Goal: Task Accomplishment & Management: Use online tool/utility

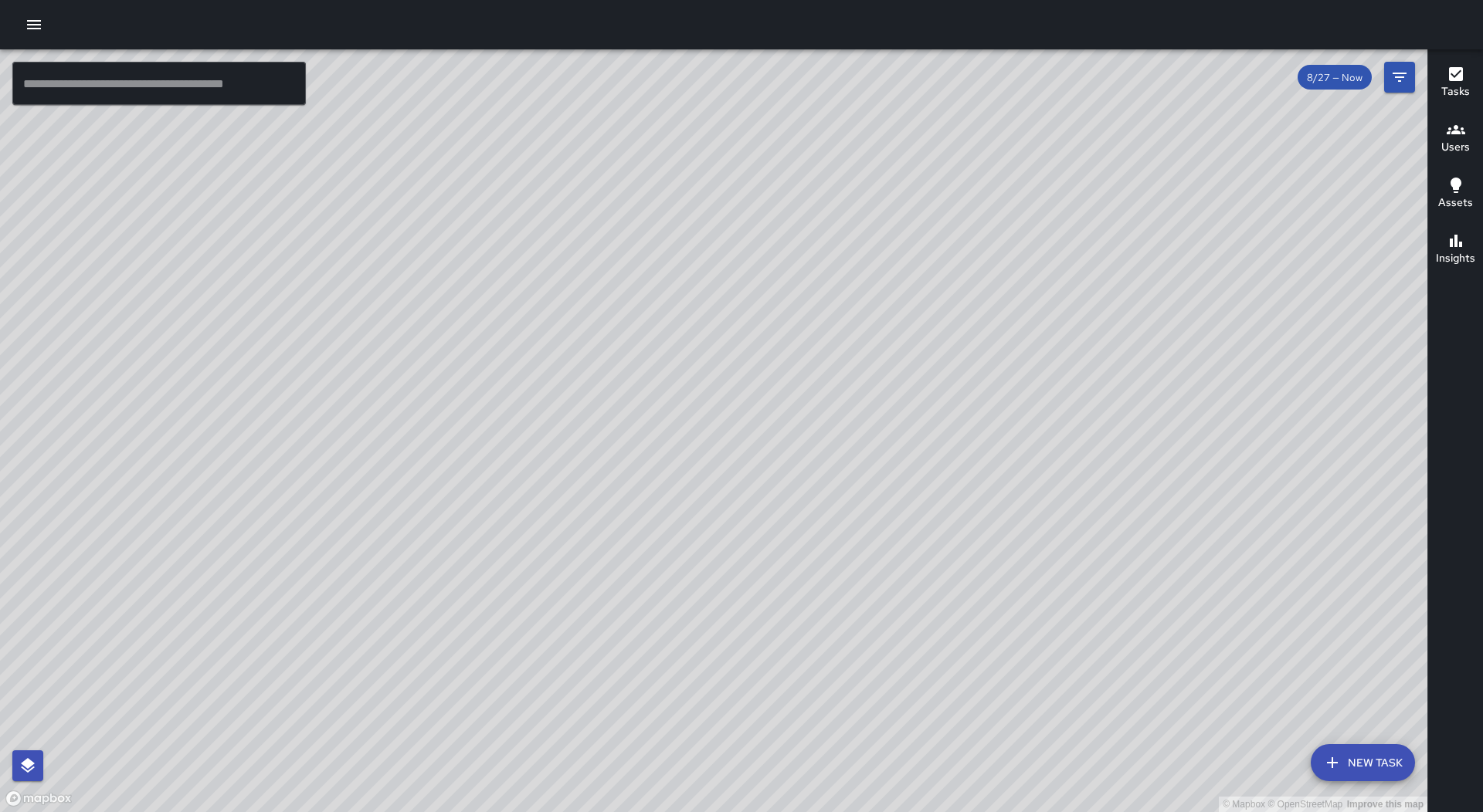
click at [38, 31] on icon "button" at bounding box center [34, 25] width 19 height 19
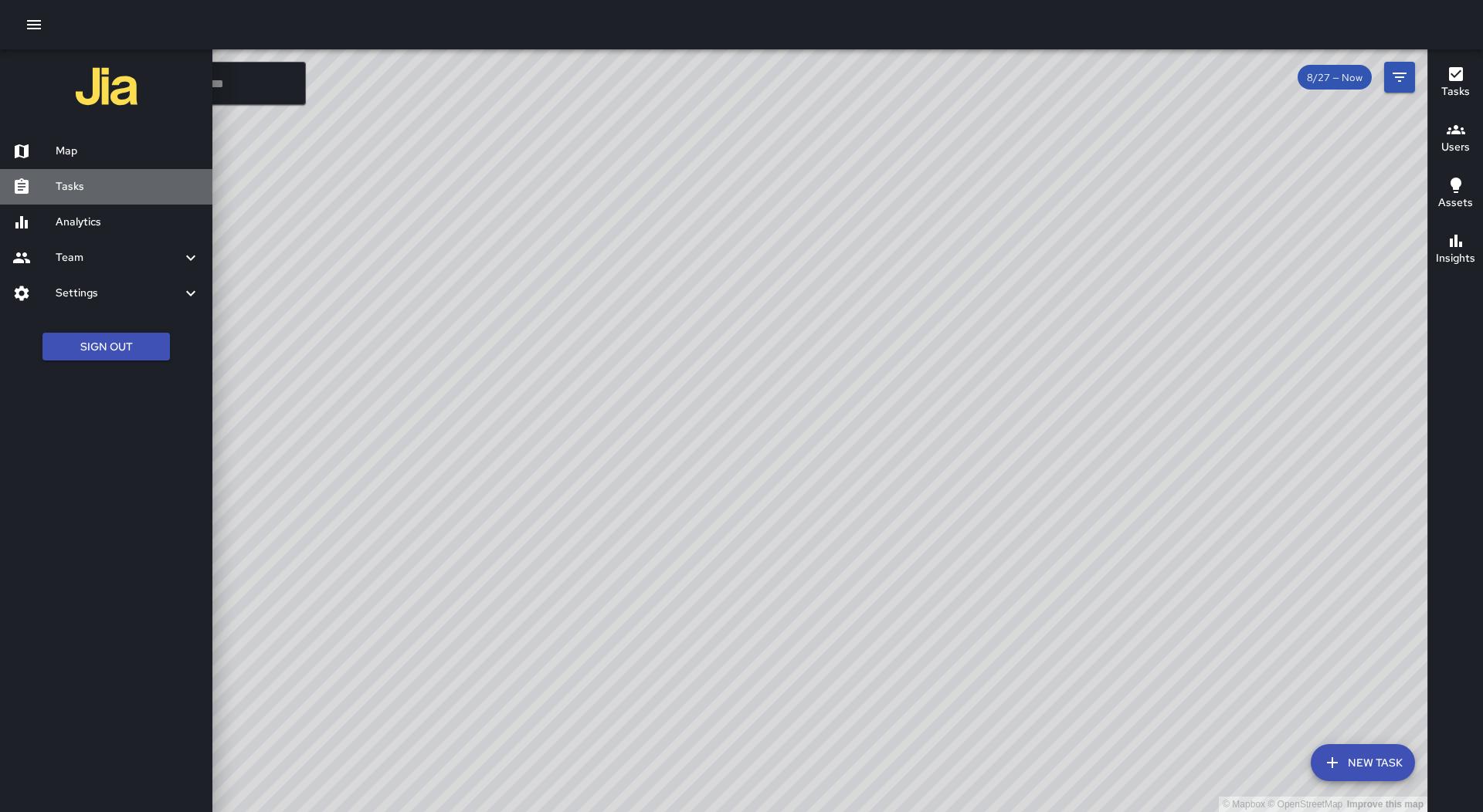
click at [89, 185] on h6 "Tasks" at bounding box center [128, 186] width 144 height 17
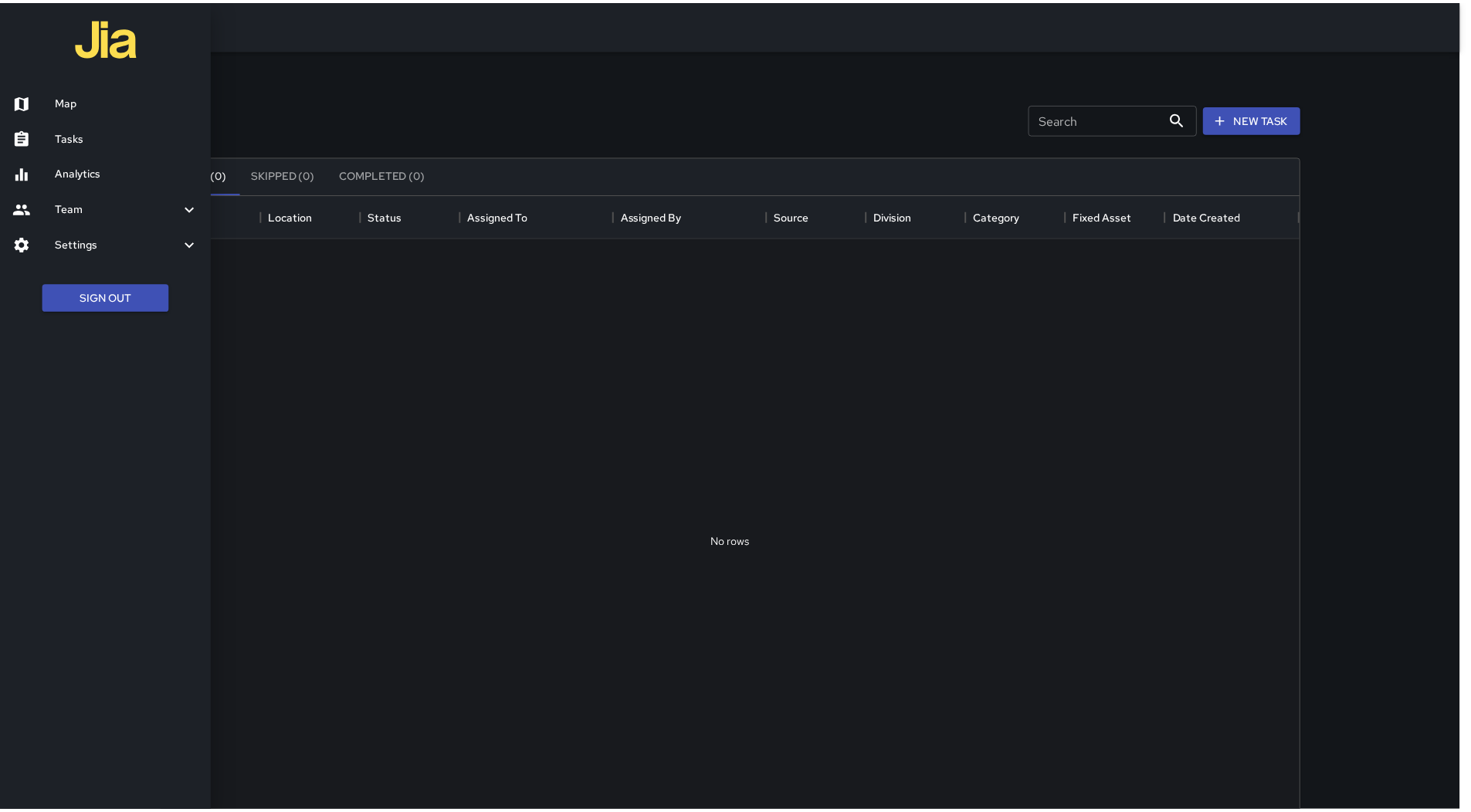
scroll to position [642, 1136]
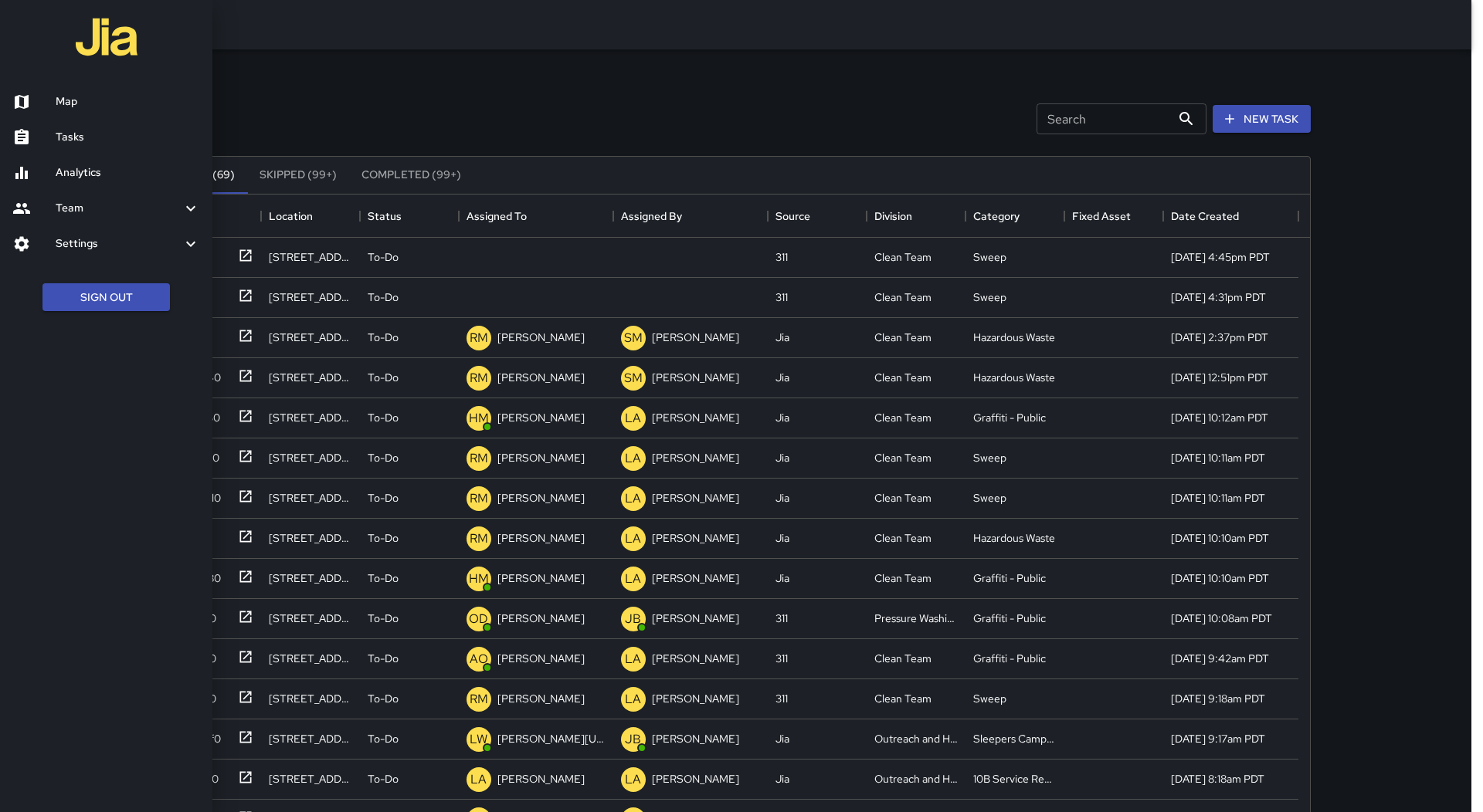
click at [549, 227] on div at bounding box center [741, 406] width 1483 height 812
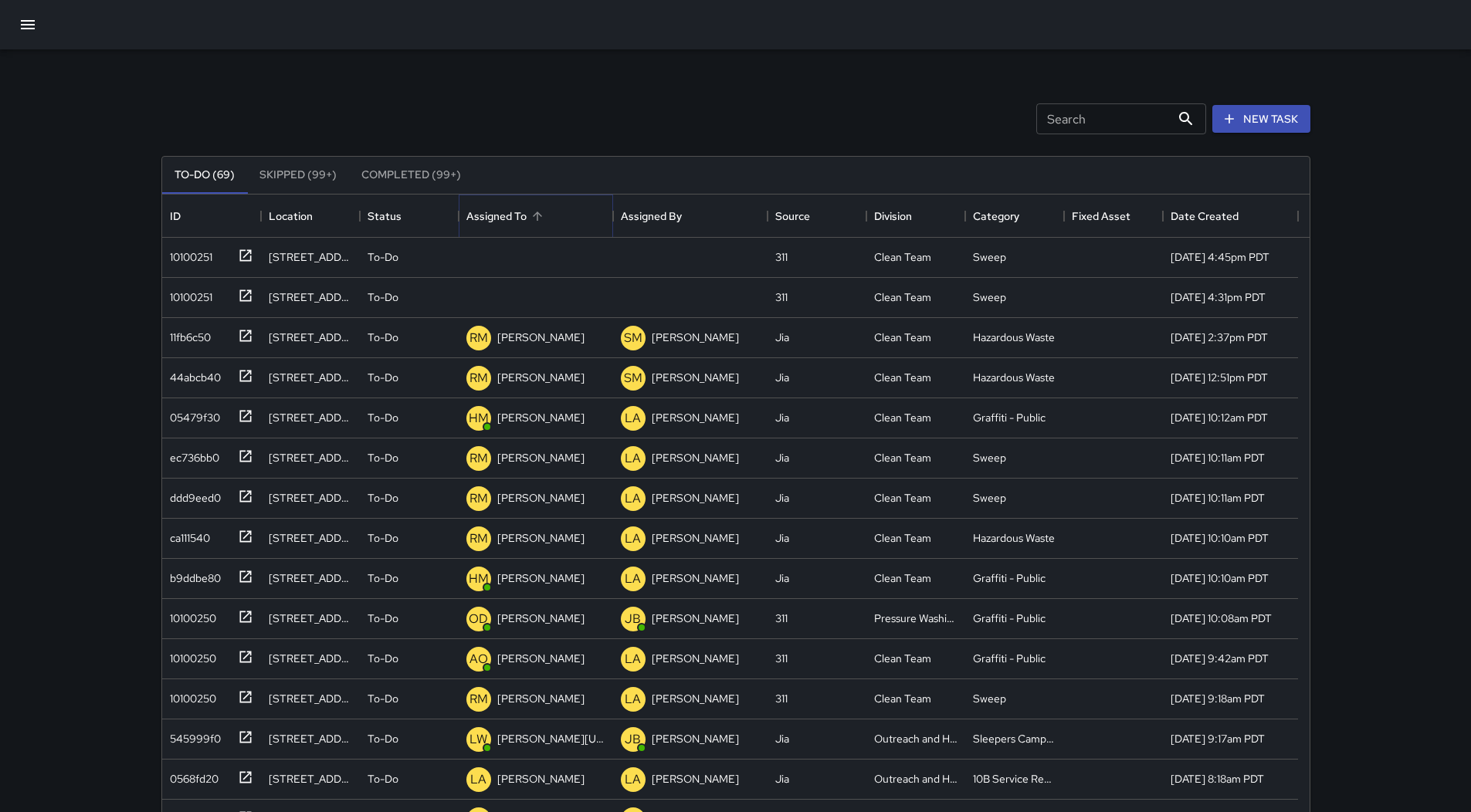
click at [540, 223] on button "Sort" at bounding box center [537, 215] width 21 height 21
click at [228, 256] on div "10100251" at bounding box center [209, 254] width 90 height 25
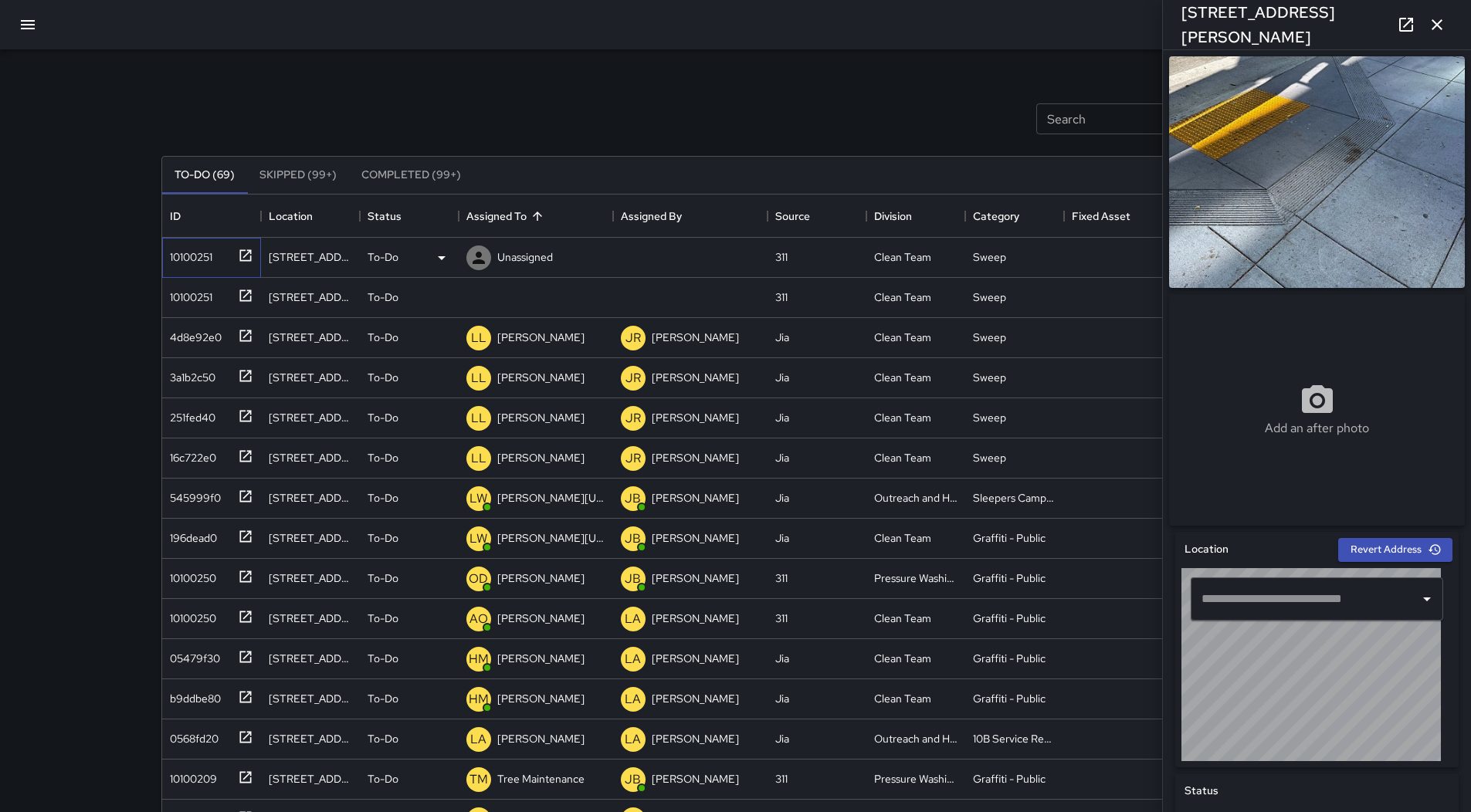
type input "**********"
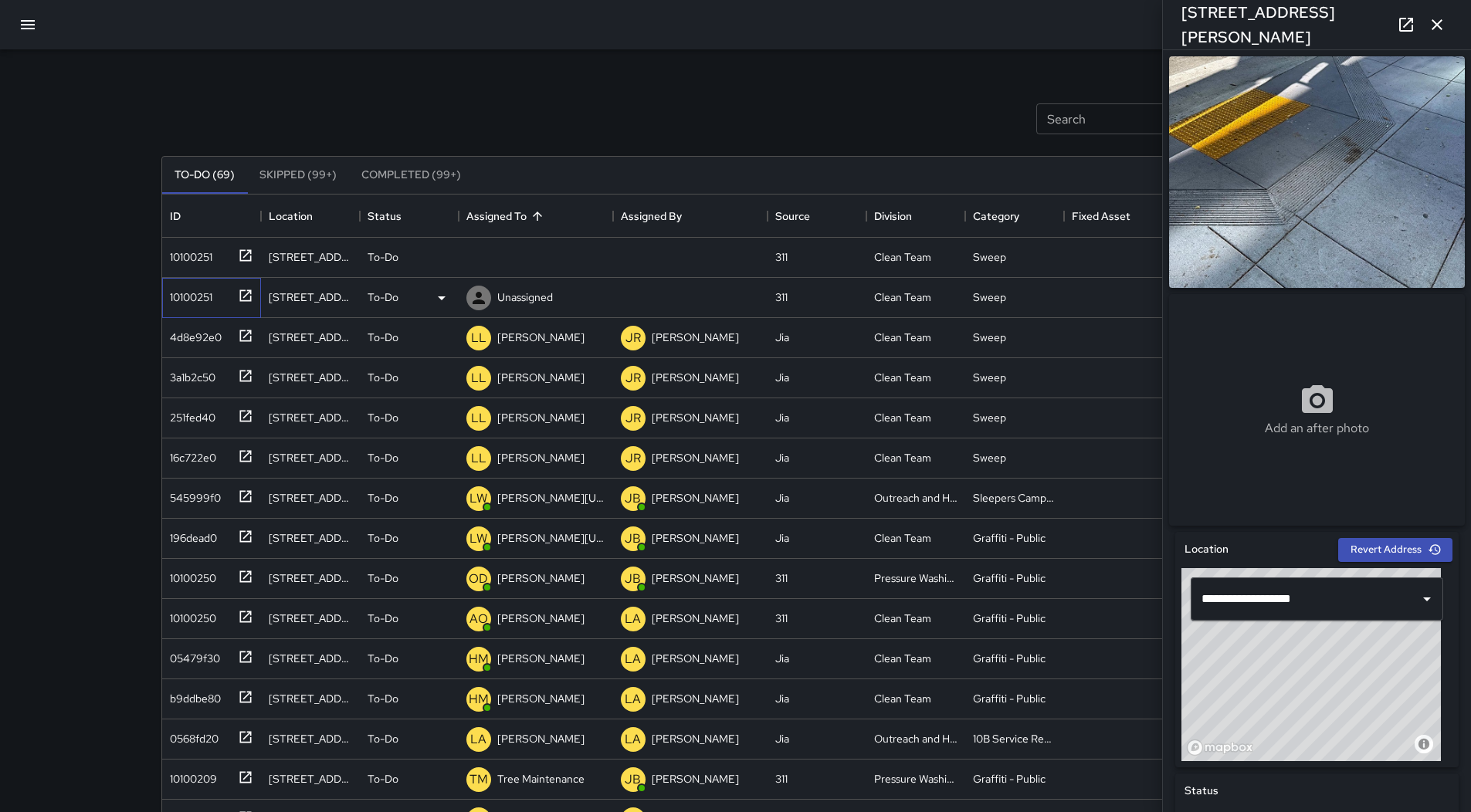
click at [233, 311] on div "10100251" at bounding box center [211, 298] width 99 height 40
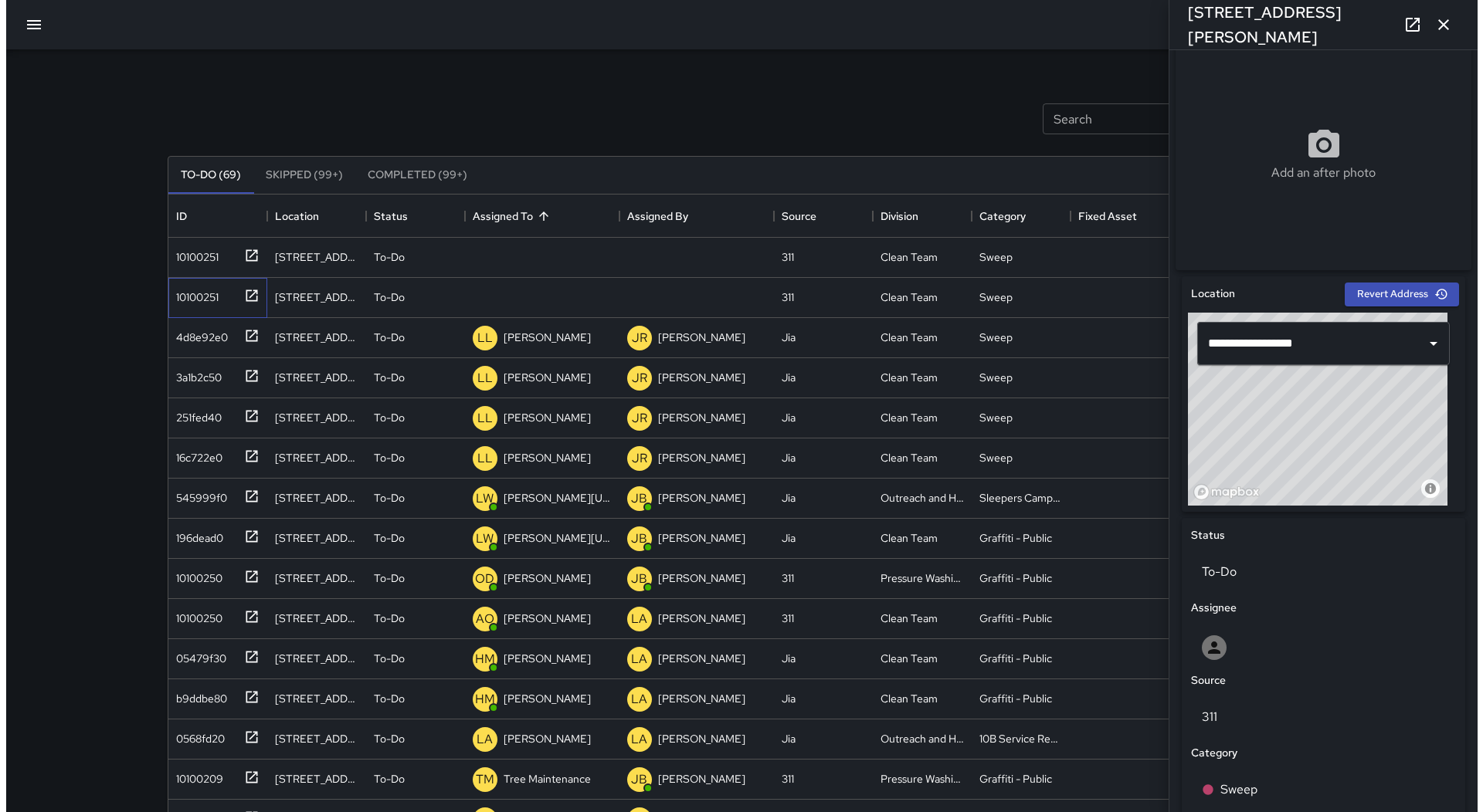
scroll to position [540, 0]
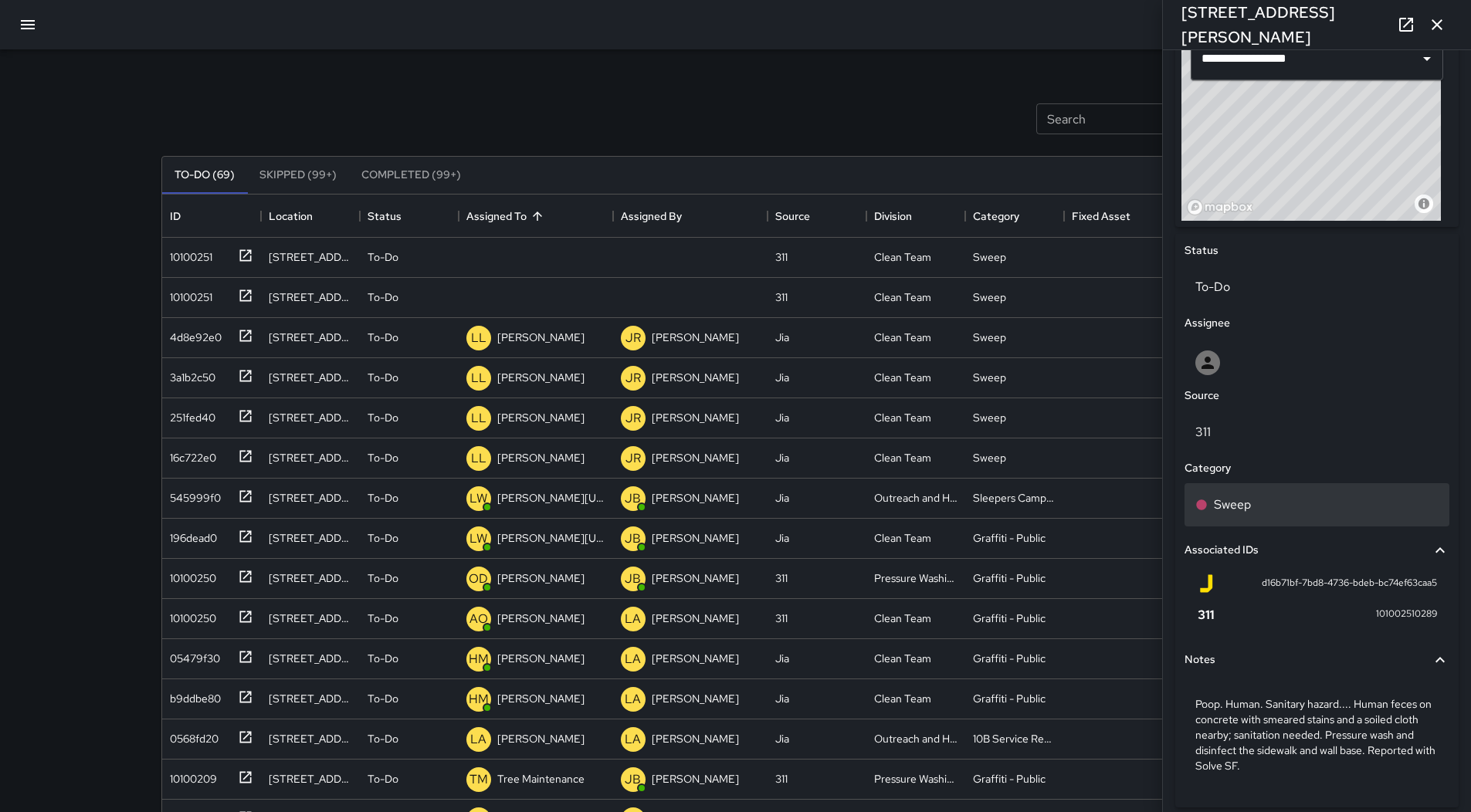
click at [1295, 498] on div "Sweep" at bounding box center [1317, 504] width 265 height 43
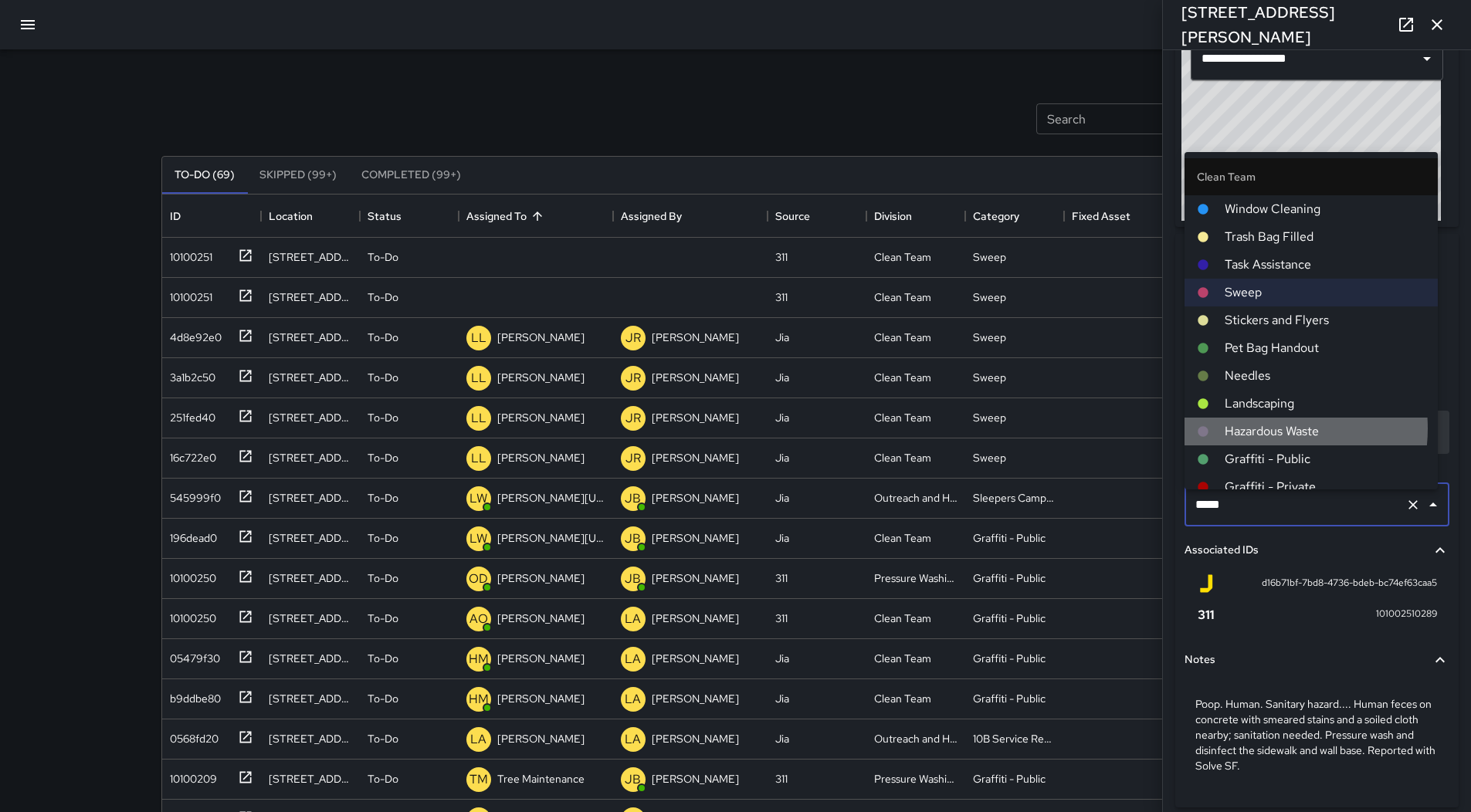
click at [1256, 428] on span "Hazardous Waste" at bounding box center [1324, 431] width 201 height 19
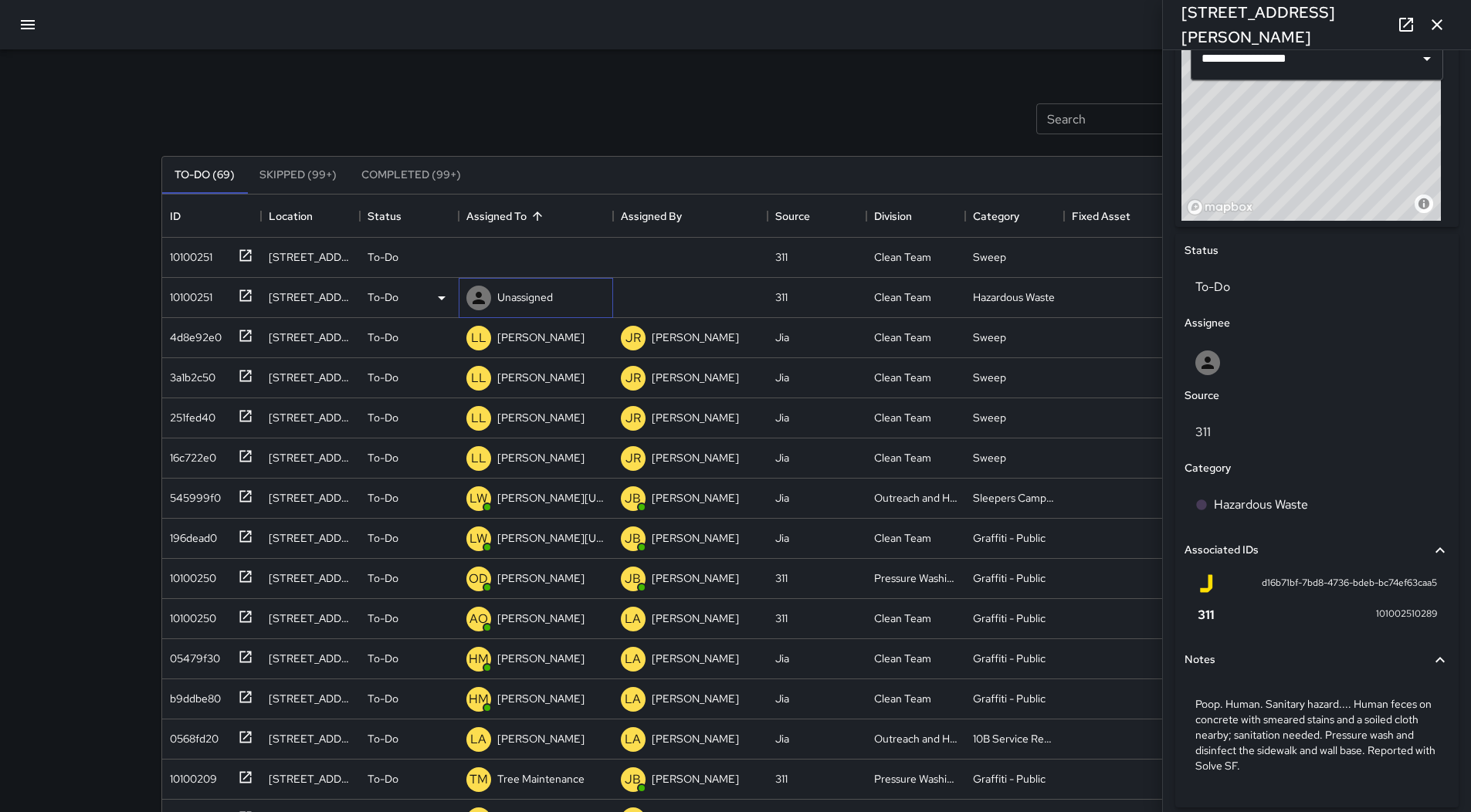
click at [520, 298] on p "Unassigned" at bounding box center [525, 298] width 56 height 15
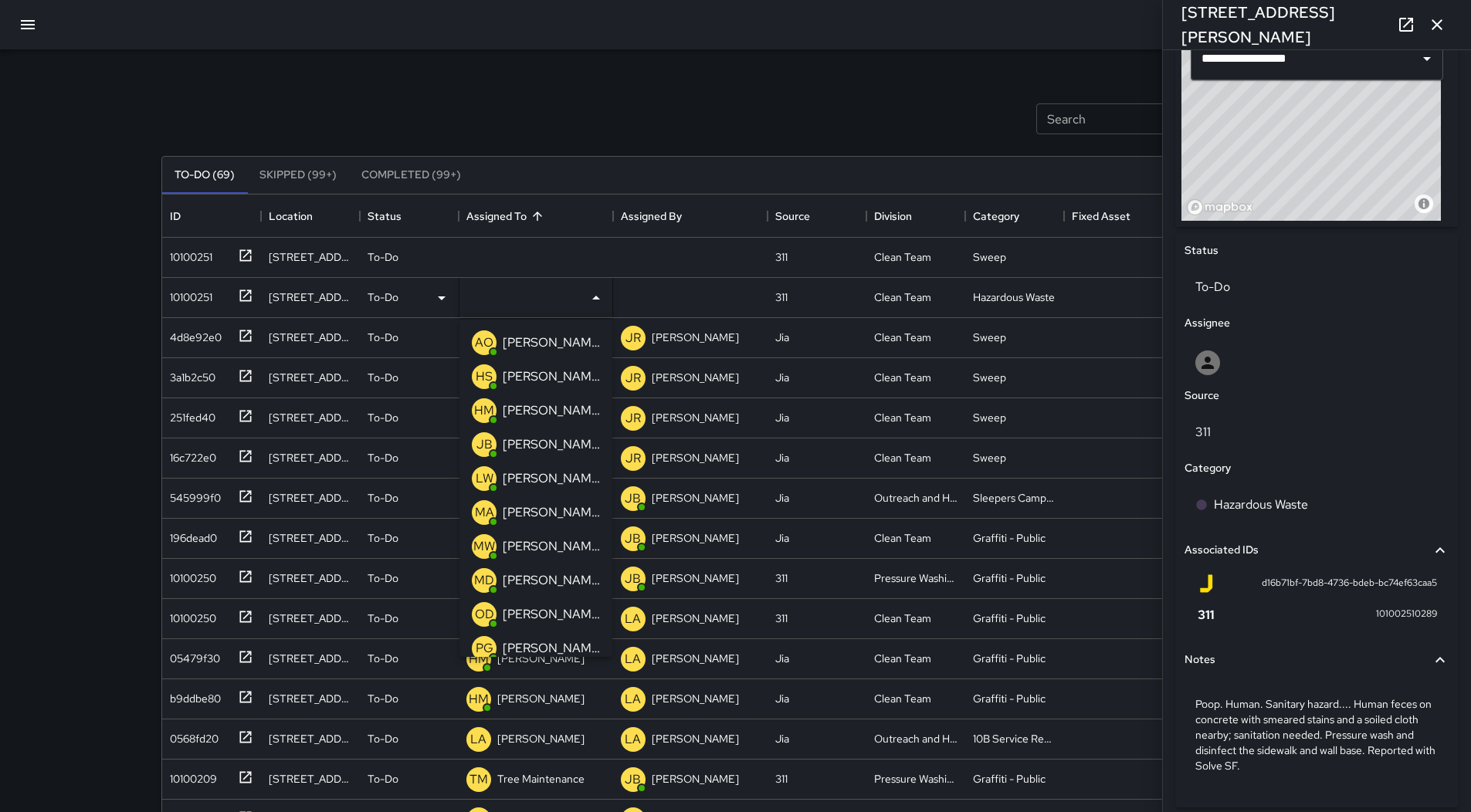
click at [552, 609] on p "[PERSON_NAME]" at bounding box center [551, 615] width 98 height 19
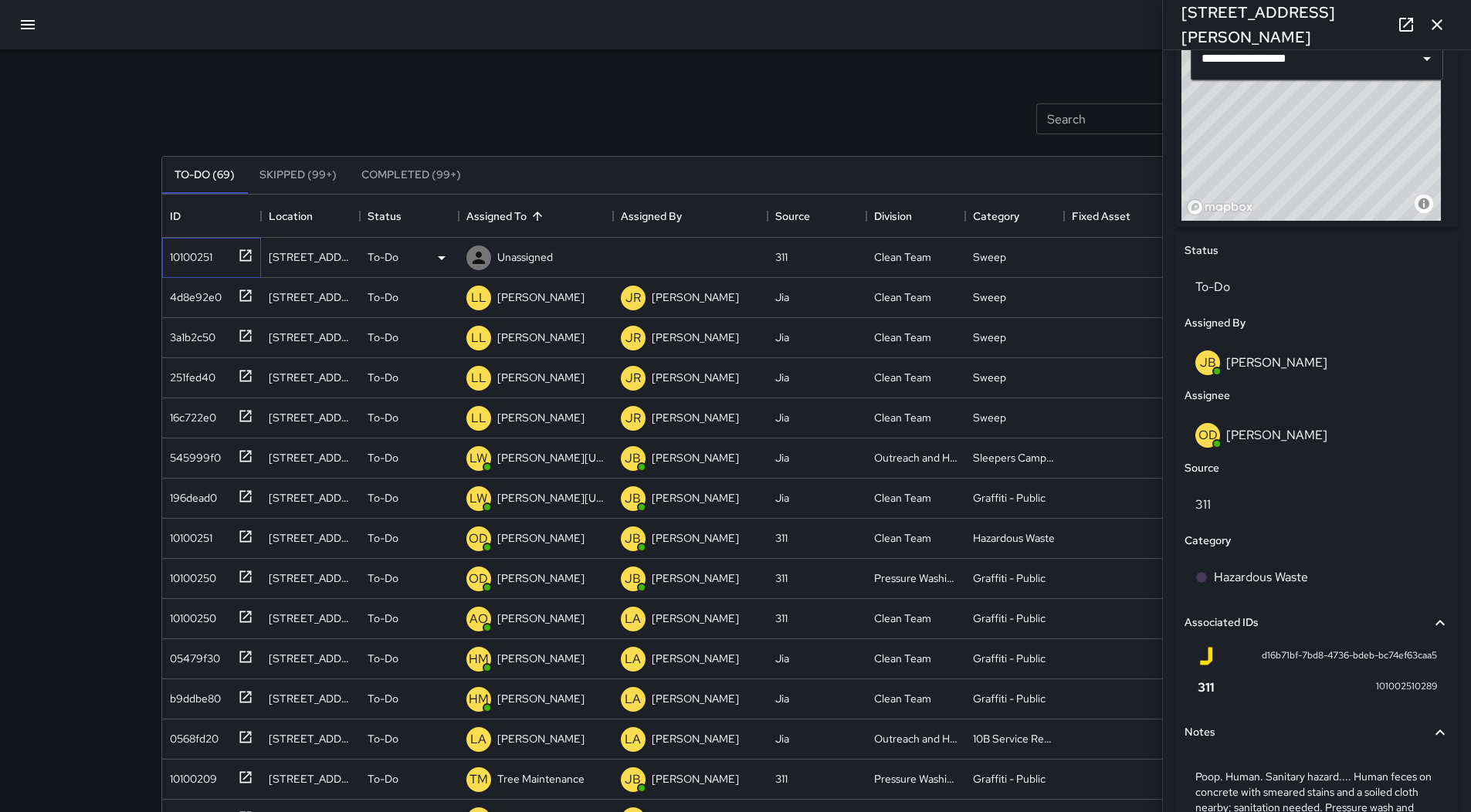
click at [187, 256] on div "10100251" at bounding box center [187, 253] width 48 height 21
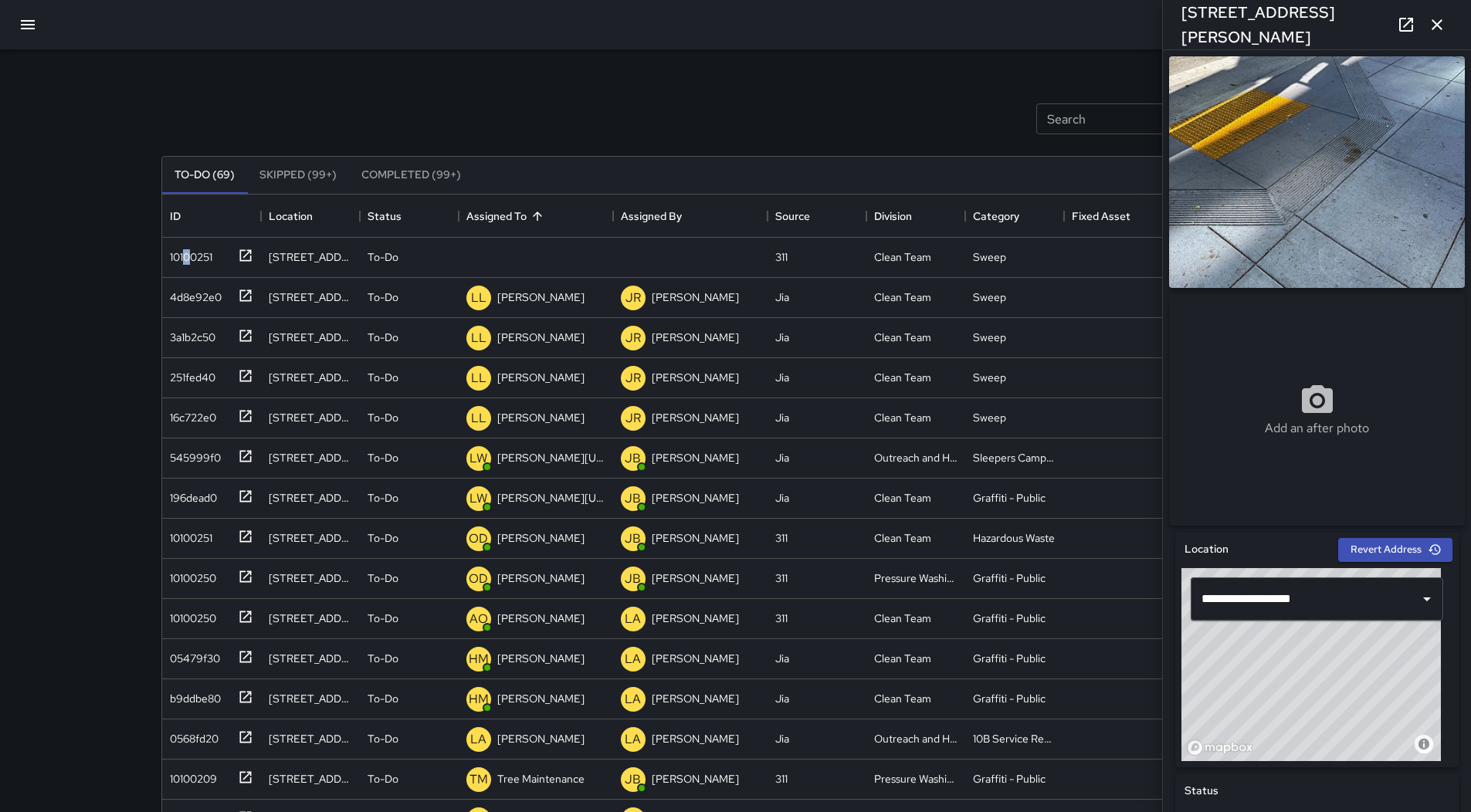
drag, startPoint x: 1250, startPoint y: 156, endPoint x: 1255, endPoint y: 164, distance: 9.4
click at [1255, 164] on img at bounding box center [1317, 171] width 296 height 231
drag, startPoint x: 1255, startPoint y: 164, endPoint x: 1258, endPoint y: 172, distance: 8.5
click at [1258, 172] on img at bounding box center [1317, 171] width 296 height 231
click at [16, 13] on button "button" at bounding box center [28, 25] width 37 height 37
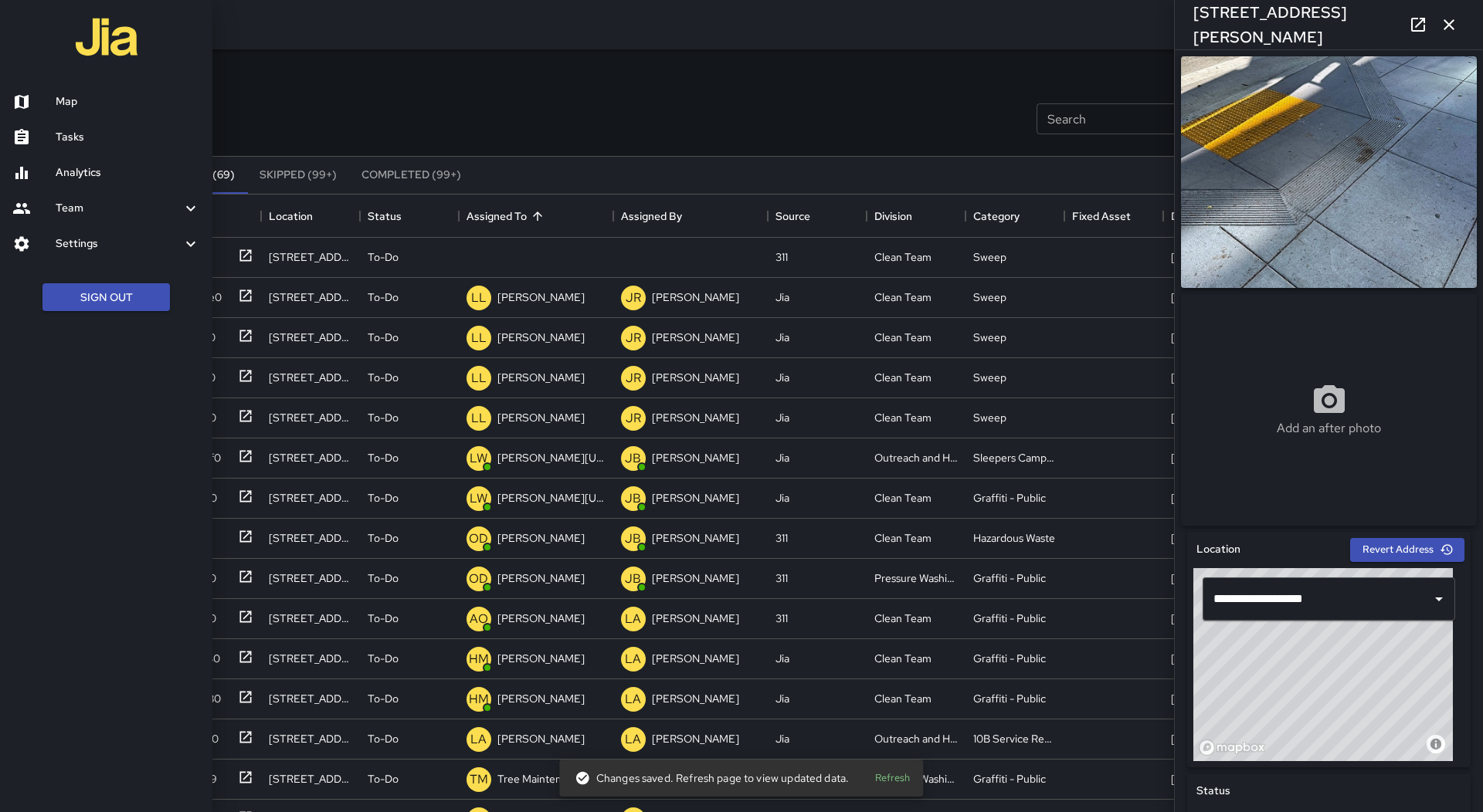
click at [94, 106] on h6 "Map" at bounding box center [128, 102] width 144 height 17
